Goal: Task Accomplishment & Management: Manage account settings

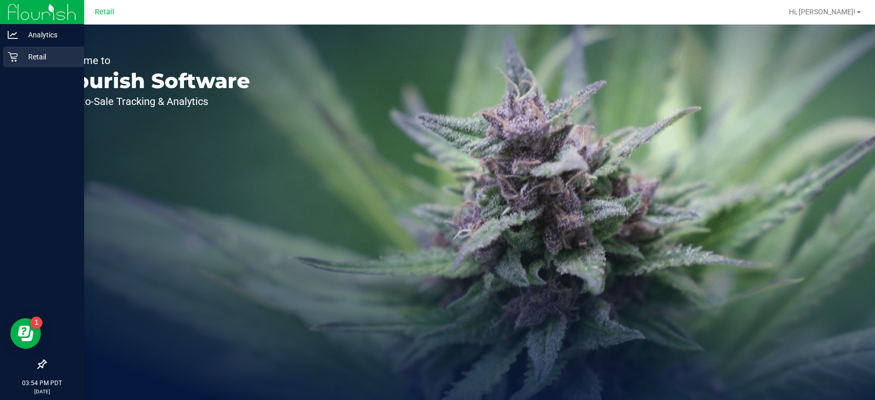
click at [22, 66] on div "Retail" at bounding box center [43, 57] width 81 height 20
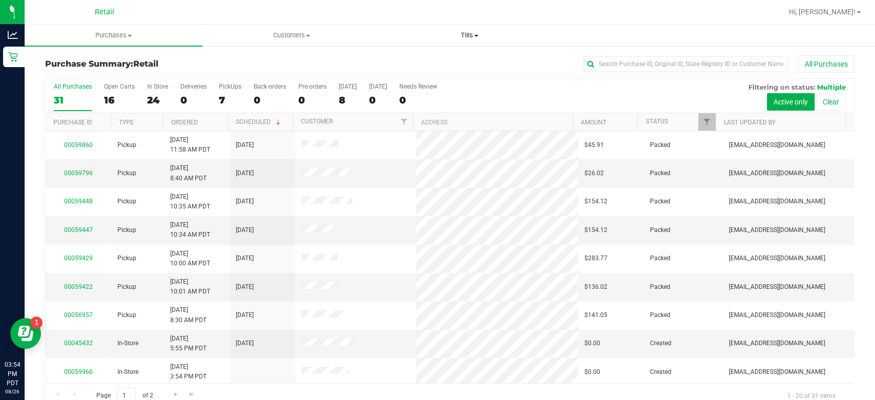
click at [474, 35] on span at bounding box center [476, 36] width 4 height 2
click at [412, 62] on span "Manage tills" at bounding box center [414, 61] width 69 height 9
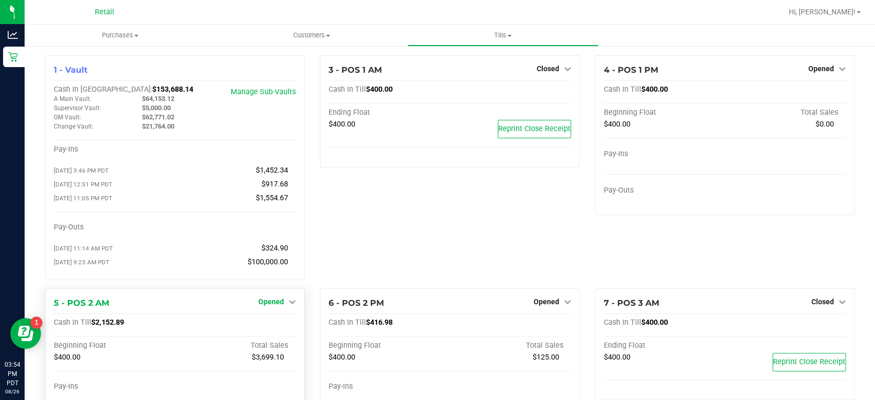
click at [272, 300] on span "Opened" at bounding box center [271, 302] width 26 height 8
click at [260, 326] on link "Close Till" at bounding box center [273, 323] width 28 height 8
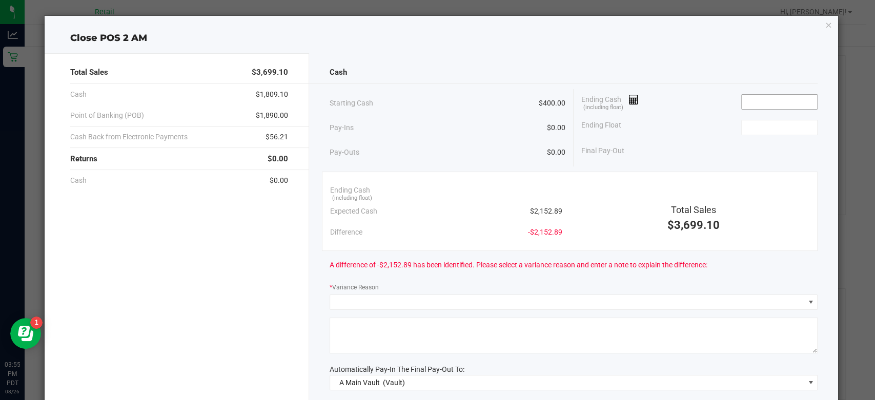
click at [754, 98] on input at bounding box center [778, 102] width 75 height 14
type input "2"
click at [0, 211] on ngb-modal-window "Close POS 2 AM Total Sales $3,699.10 Cash $1,809.10 Point of Banking (POB) $1,8…" at bounding box center [441, 200] width 882 height 400
click at [629, 103] on icon at bounding box center [634, 99] width 10 height 7
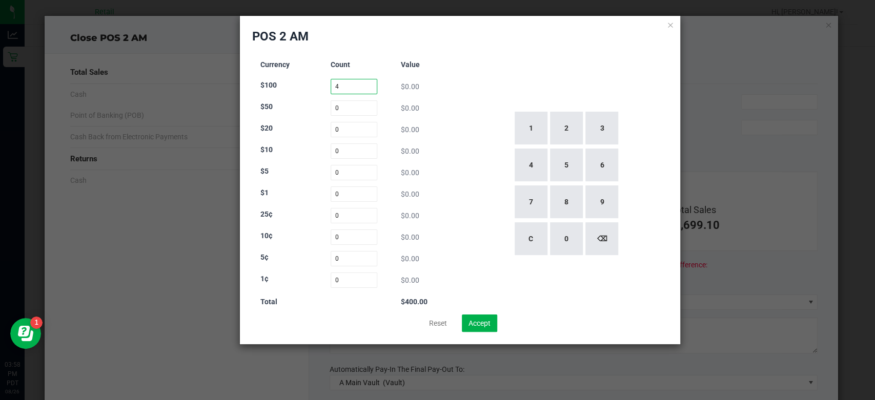
type input "4"
type input "45"
type input "18"
type input "19"
type input "64"
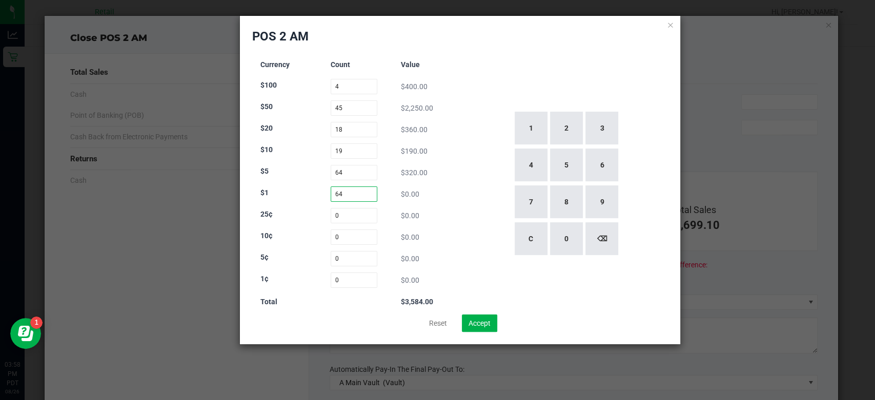
type input "64"
type input "54"
type input "39"
type input "144"
click at [364, 90] on input "4" at bounding box center [353, 86] width 47 height 15
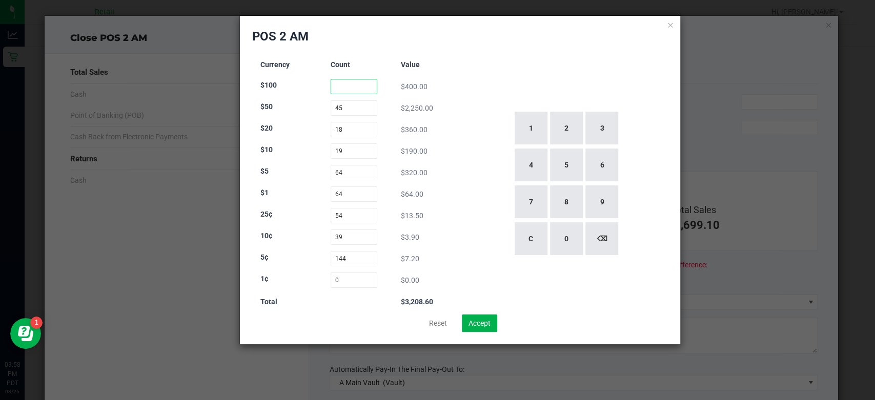
click at [360, 89] on input at bounding box center [353, 86] width 47 height 15
click at [365, 110] on input "45" at bounding box center [353, 107] width 47 height 15
type input "0"
type input "4"
click at [368, 87] on input "0" at bounding box center [353, 86] width 47 height 15
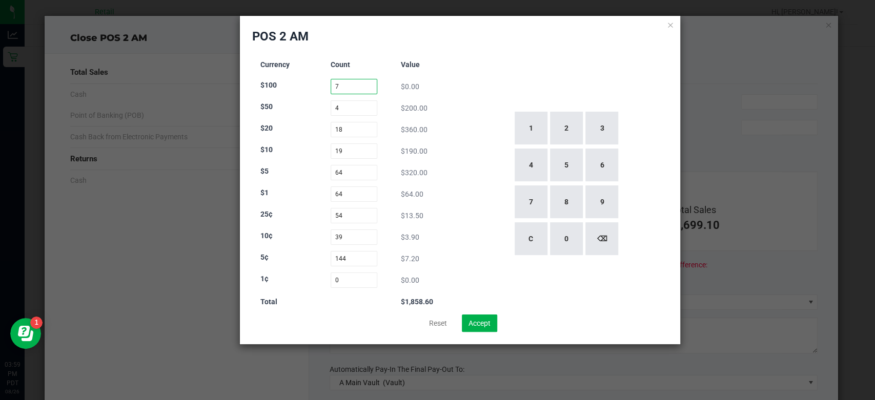
type input "7"
click at [362, 108] on input "4" at bounding box center [353, 107] width 47 height 15
type input "4"
click at [358, 129] on input "18" at bounding box center [353, 129] width 47 height 15
type input "1"
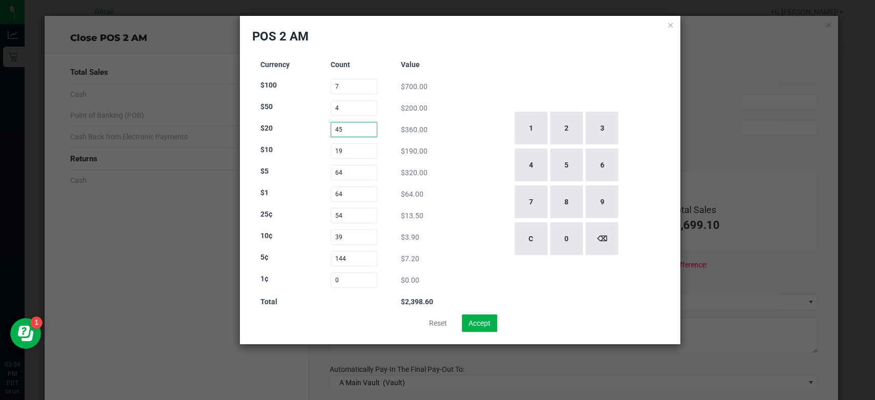
type input "45"
click at [369, 172] on input "64" at bounding box center [353, 172] width 47 height 15
click at [357, 151] on input "19" at bounding box center [353, 150] width 47 height 15
type input "1"
type input "18"
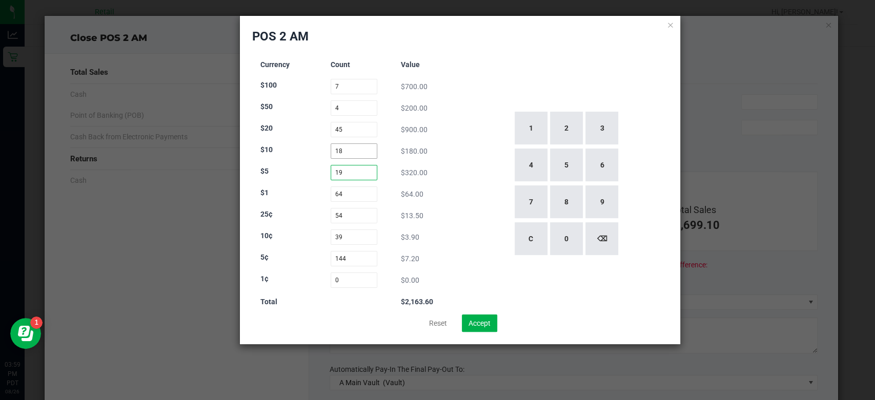
type input "19"
type input "64"
click at [352, 84] on input "7" at bounding box center [353, 86] width 47 height 15
type input "7"
type input "45"
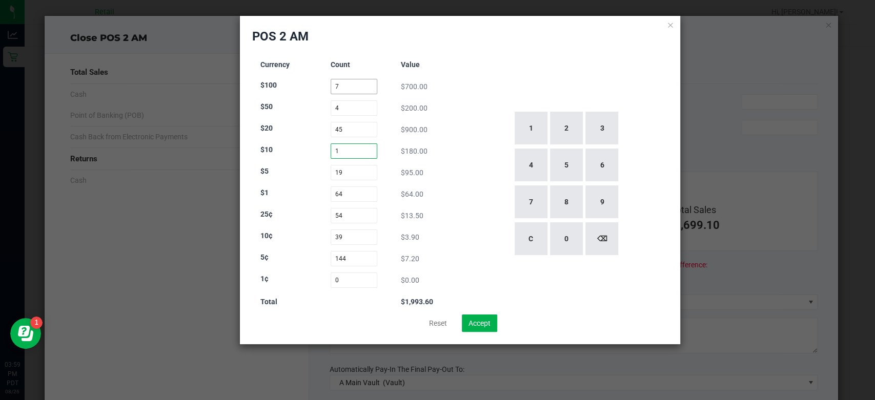
type input "18"
type input "19"
type input "64"
type input "65"
type input "54"
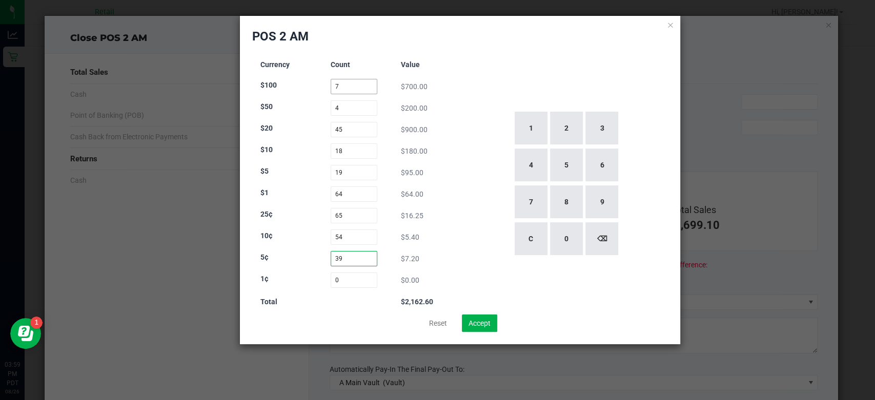
type input "39"
type input "144"
click at [668, 22] on icon at bounding box center [670, 24] width 7 height 12
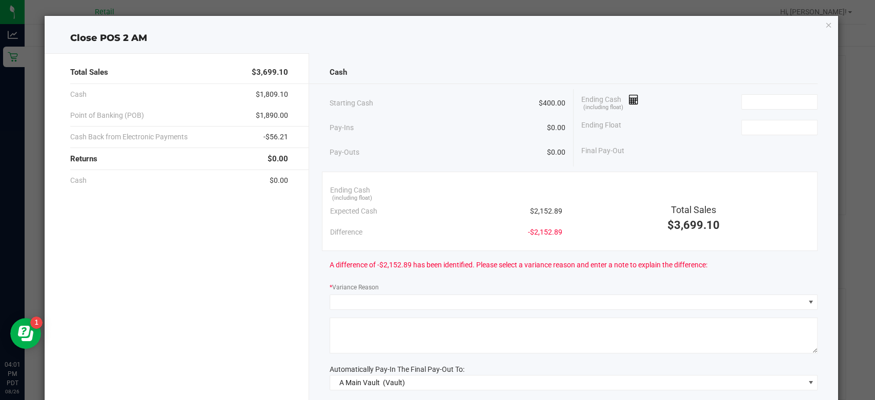
click at [766, 77] on div "Cash" at bounding box center [573, 72] width 488 height 22
click at [754, 97] on input at bounding box center [778, 102] width 75 height 14
click at [782, 129] on input at bounding box center [778, 127] width 75 height 14
type input "$2,163.79"
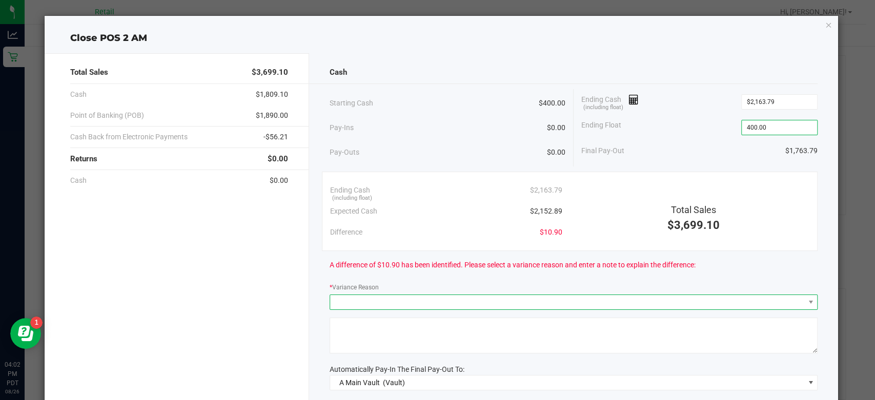
click at [430, 299] on span at bounding box center [567, 302] width 474 height 14
type input "$400.00"
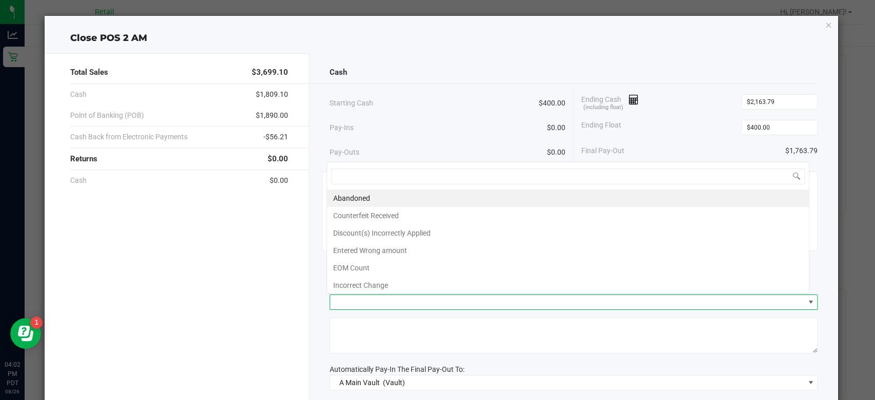
scroll to position [15, 483]
click at [379, 284] on li "Incorrect Change" at bounding box center [568, 285] width 482 height 17
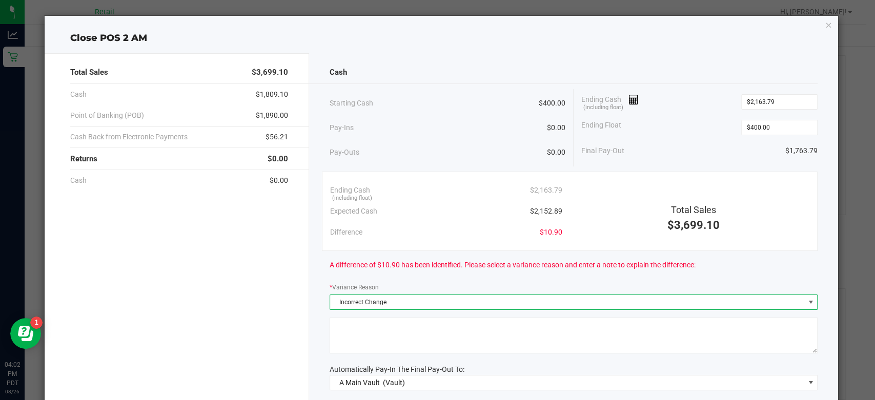
click at [408, 326] on textarea at bounding box center [573, 336] width 488 height 36
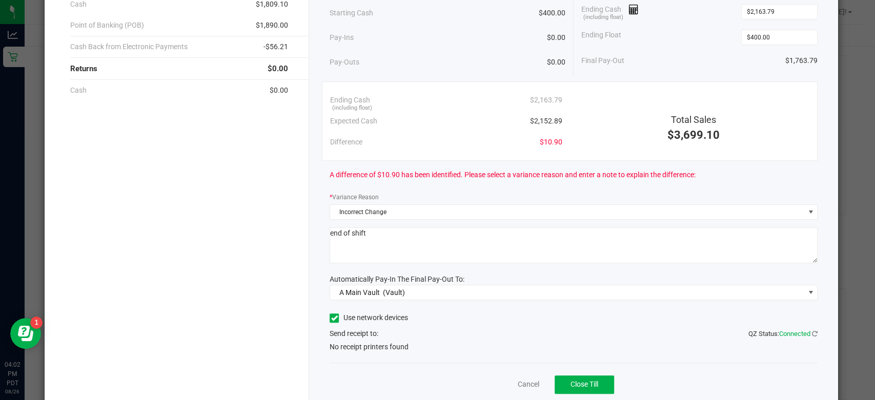
scroll to position [109, 0]
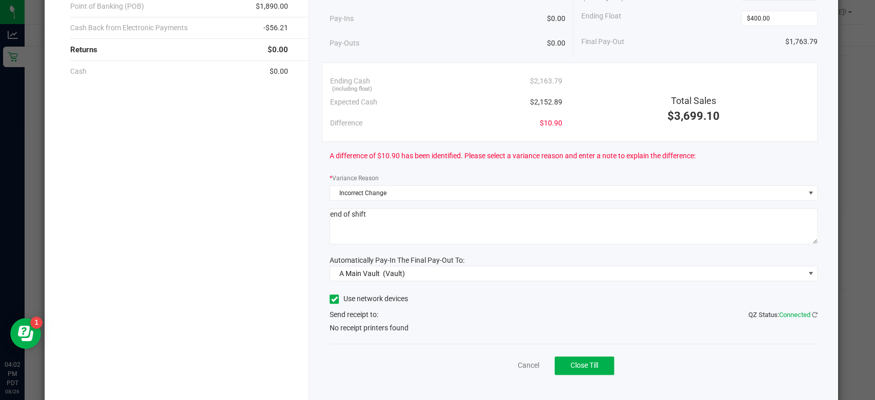
type textarea "end of shift"
click at [331, 299] on icon at bounding box center [334, 299] width 7 height 0
click at [0, 0] on input "Use network devices" at bounding box center [0, 0] width 0 height 0
click at [806, 329] on span at bounding box center [810, 330] width 8 height 8
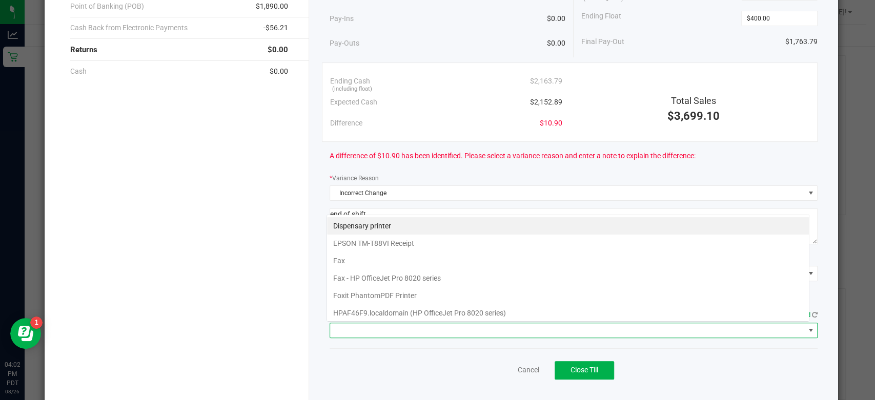
scroll to position [15, 483]
click at [401, 238] on Receipt "EPSON TM-T88VI Receipt" at bounding box center [568, 243] width 482 height 17
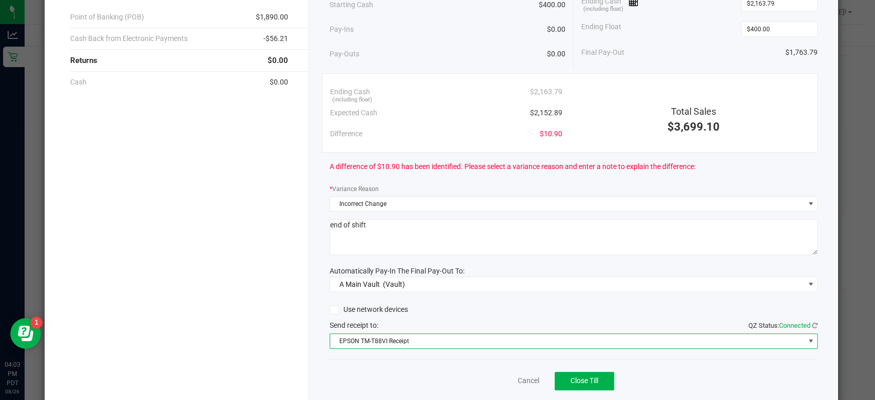
scroll to position [129, 0]
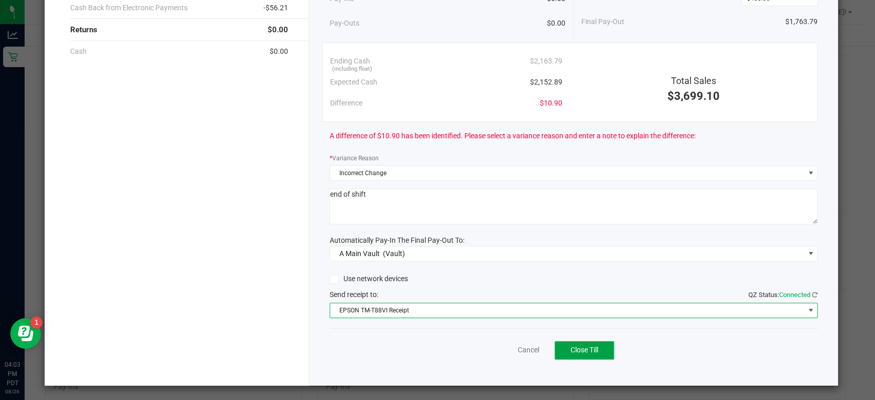
click at [585, 352] on span "Close Till" at bounding box center [584, 350] width 28 height 8
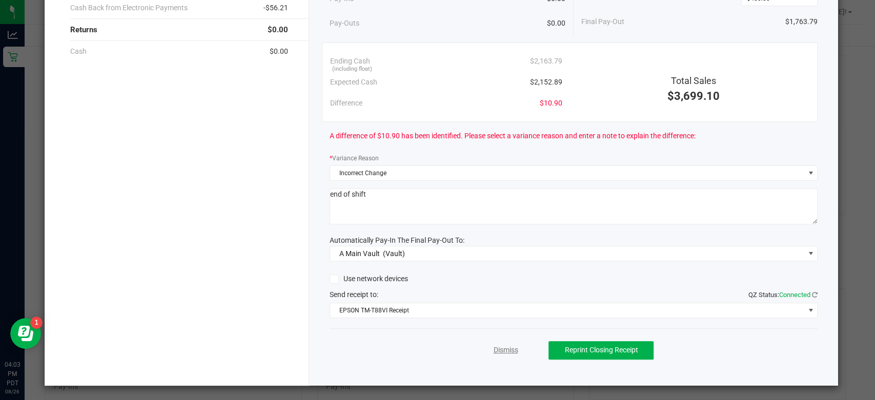
click at [493, 349] on link "Dismiss" at bounding box center [505, 350] width 25 height 11
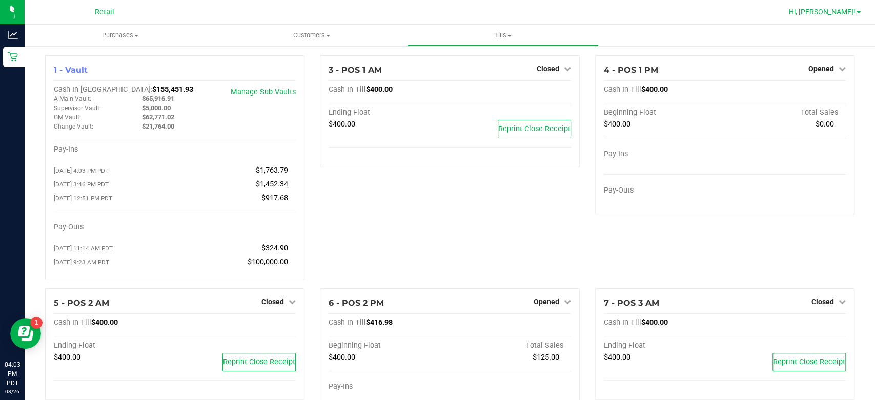
click at [847, 14] on span "Hi, [PERSON_NAME]!" at bounding box center [821, 12] width 67 height 8
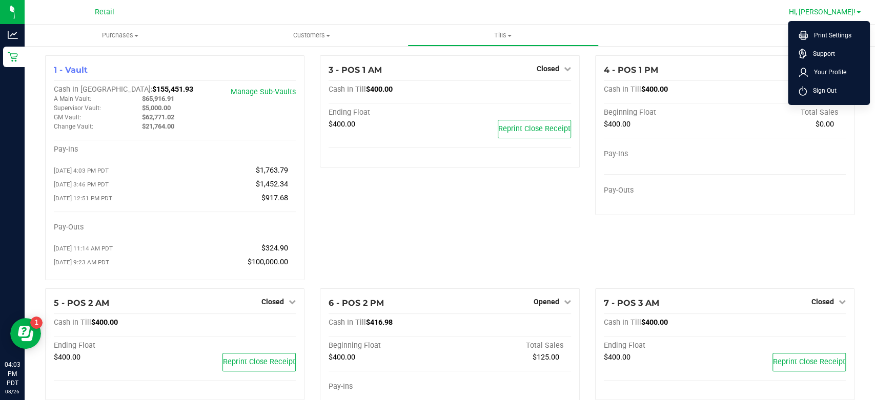
click at [826, 99] on li "Sign Out" at bounding box center [828, 90] width 77 height 18
